Goal: Task Accomplishment & Management: Use online tool/utility

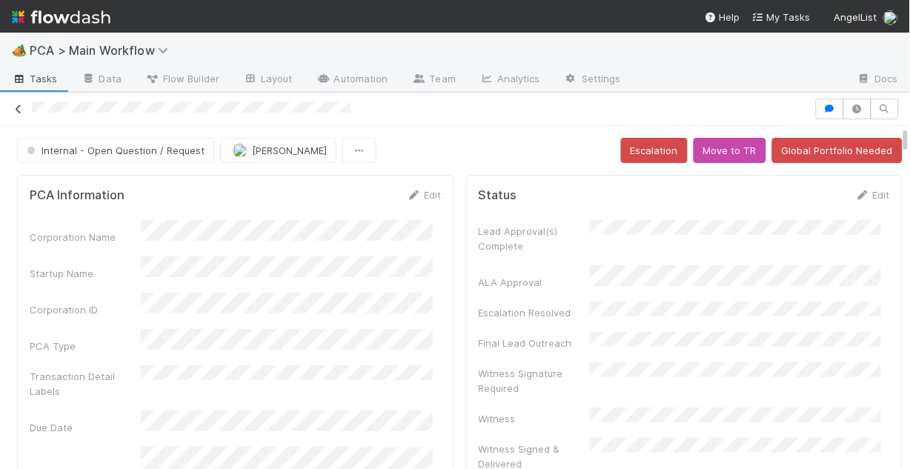
click at [13, 109] on icon at bounding box center [18, 109] width 15 height 10
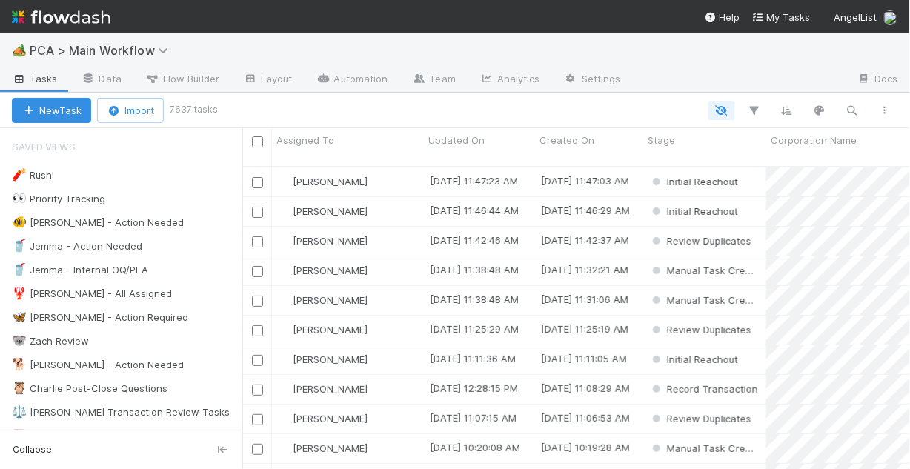
scroll to position [305, 659]
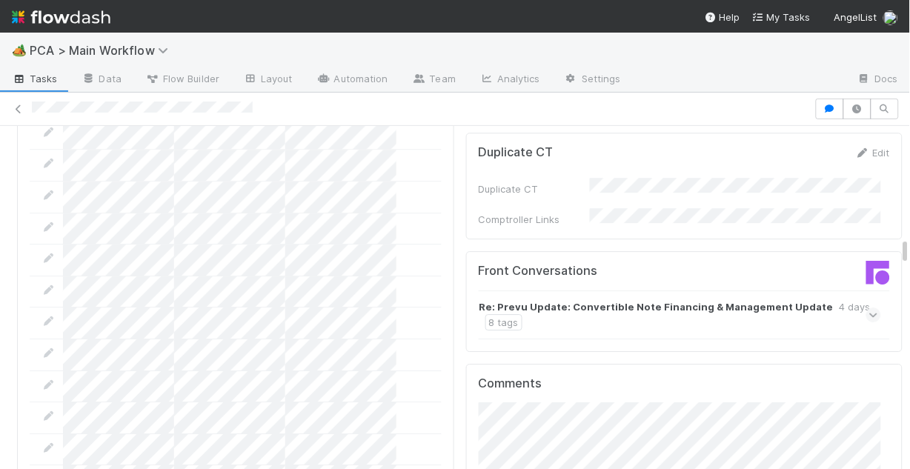
scroll to position [1956, 0]
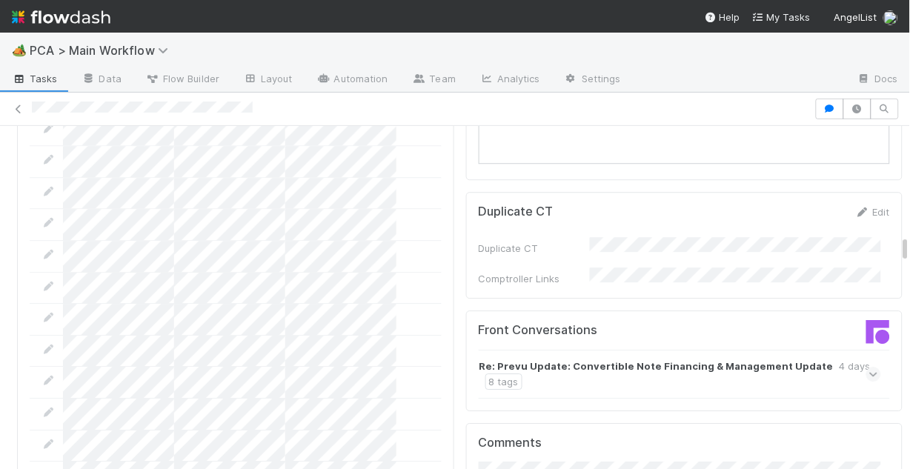
click at [869, 367] on icon at bounding box center [874, 374] width 10 height 15
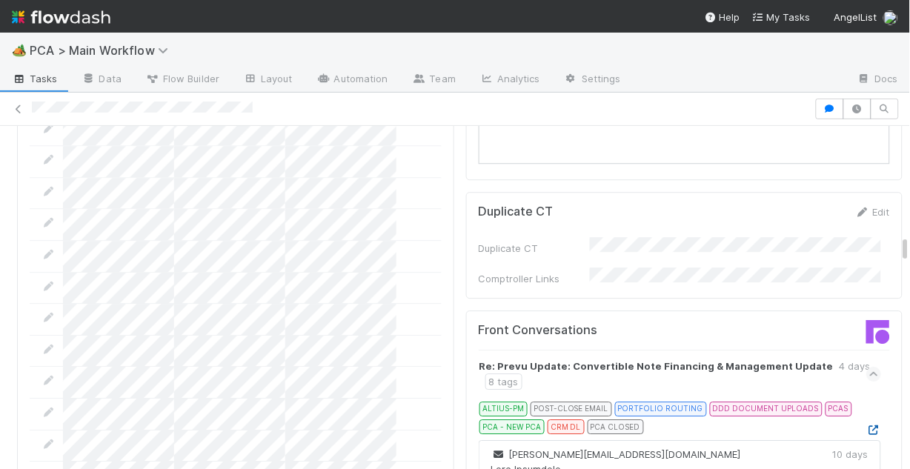
click at [866, 425] on icon at bounding box center [873, 430] width 15 height 10
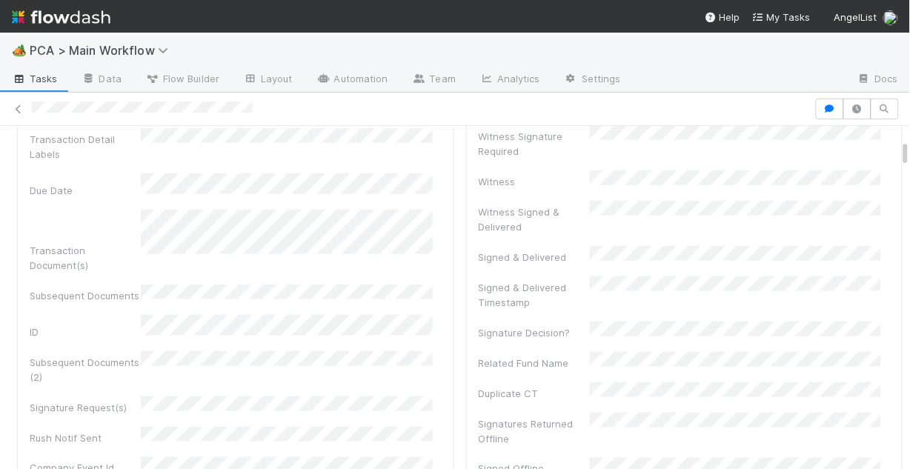
scroll to position [0, 0]
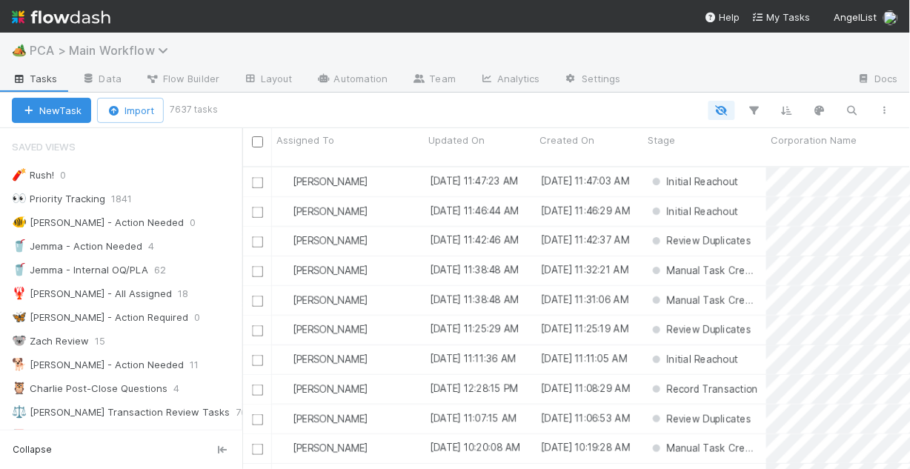
scroll to position [305, 659]
